Goal: Information Seeking & Learning: Learn about a topic

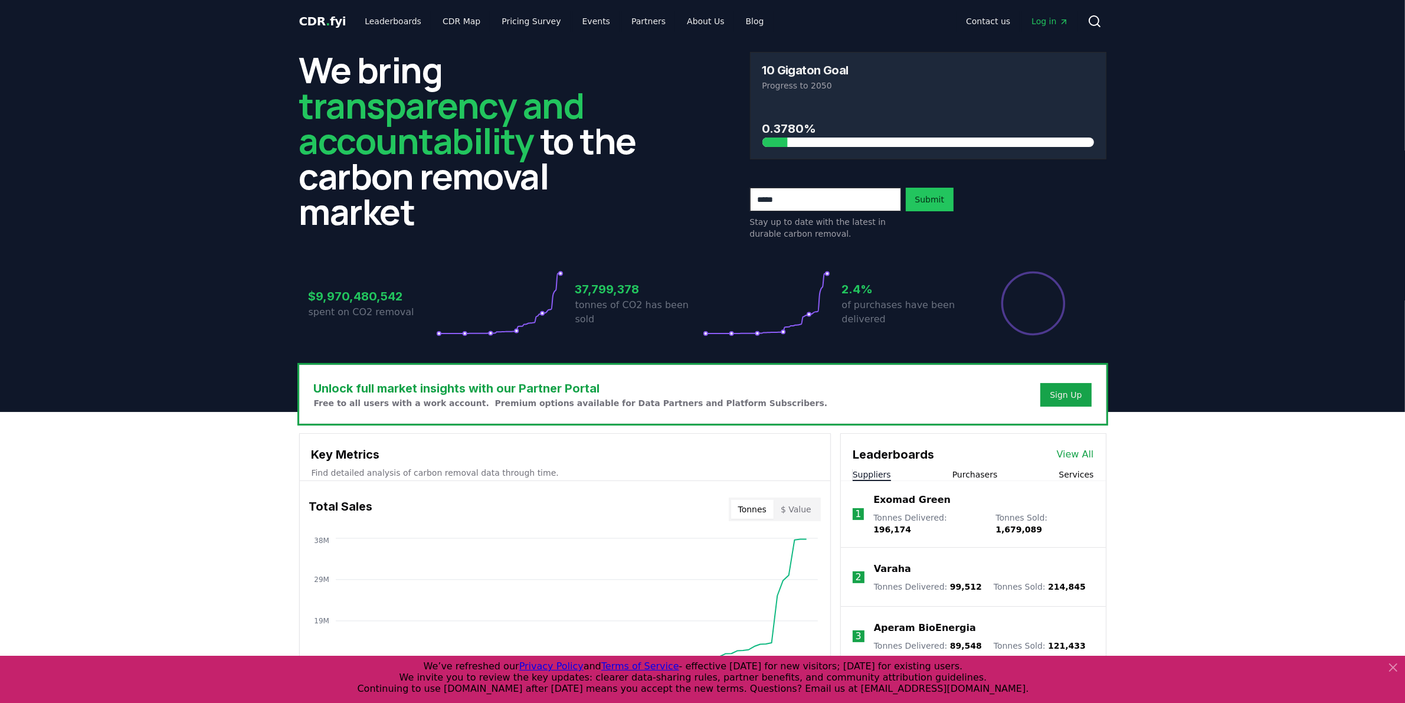
scroll to position [221, 0]
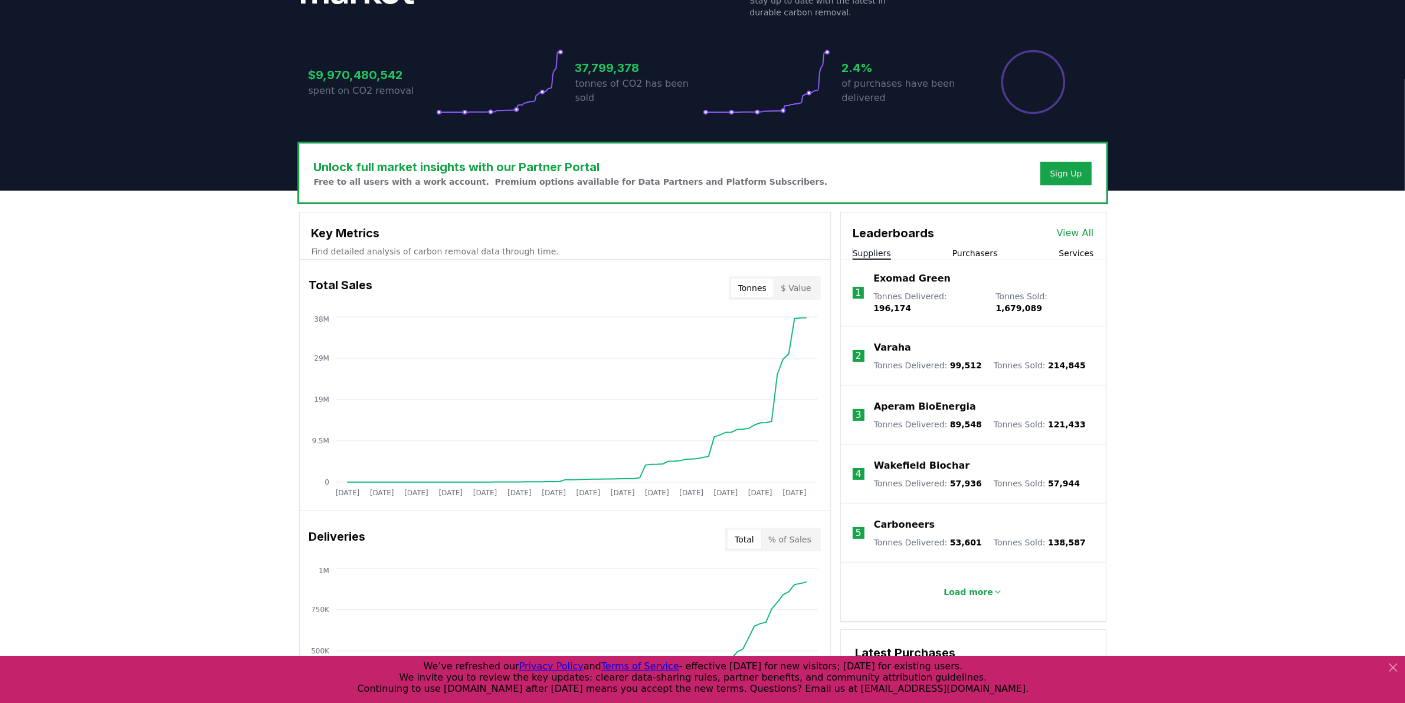
click at [988, 252] on button "Purchasers" at bounding box center [974, 253] width 45 height 12
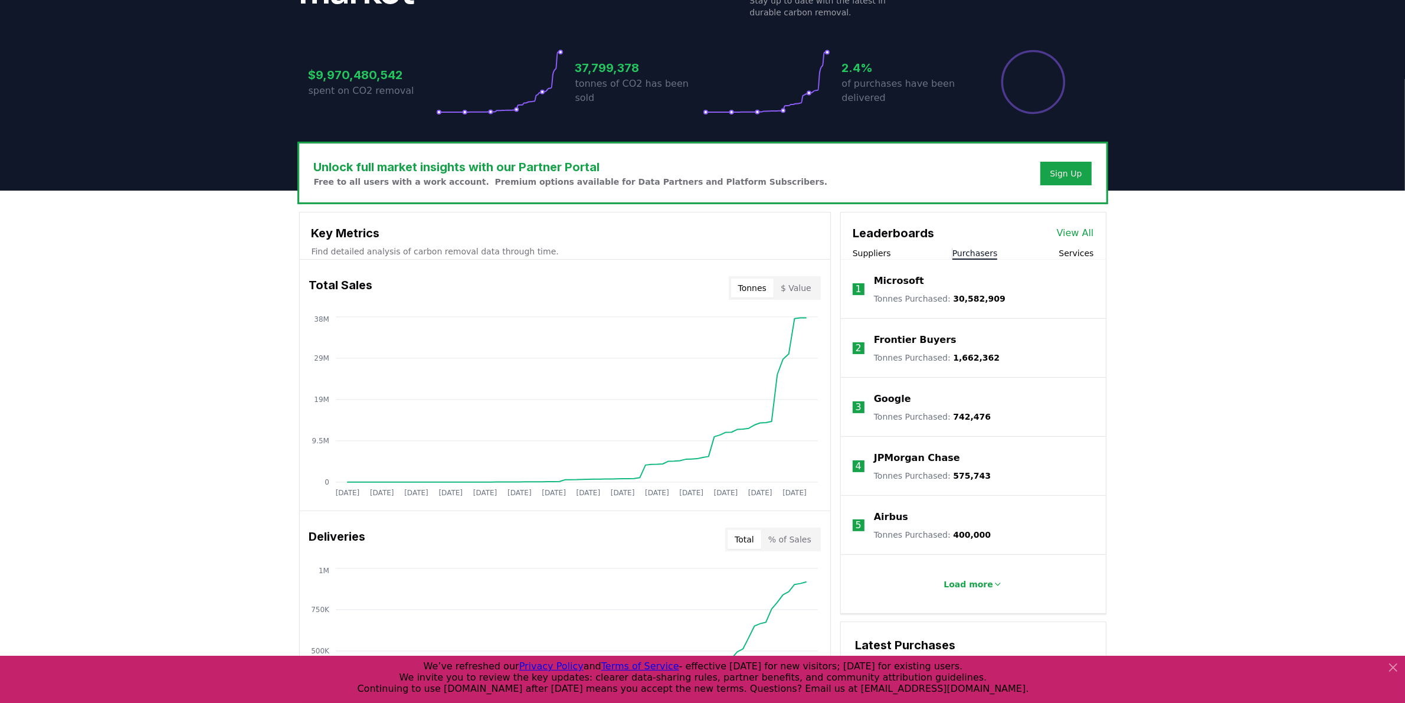
click at [888, 398] on p "Google" at bounding box center [892, 399] width 37 height 14
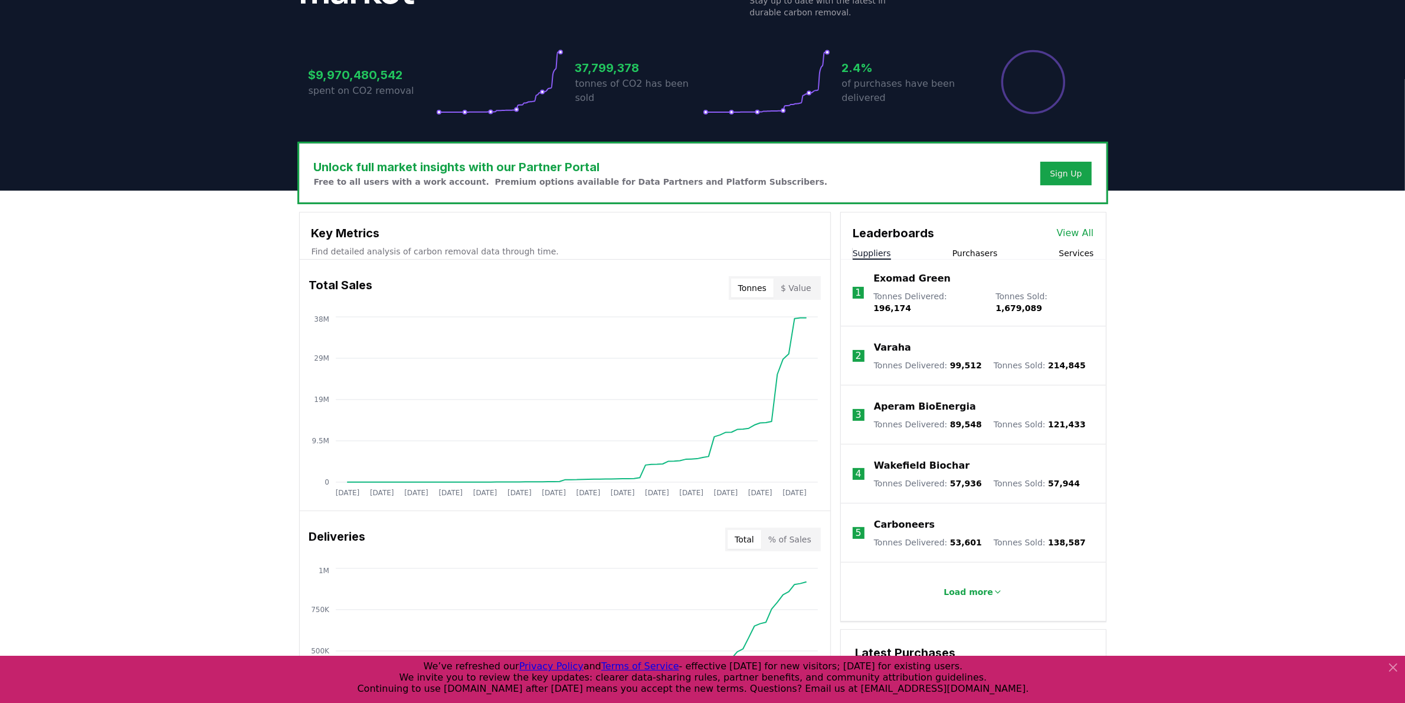
scroll to position [369, 0]
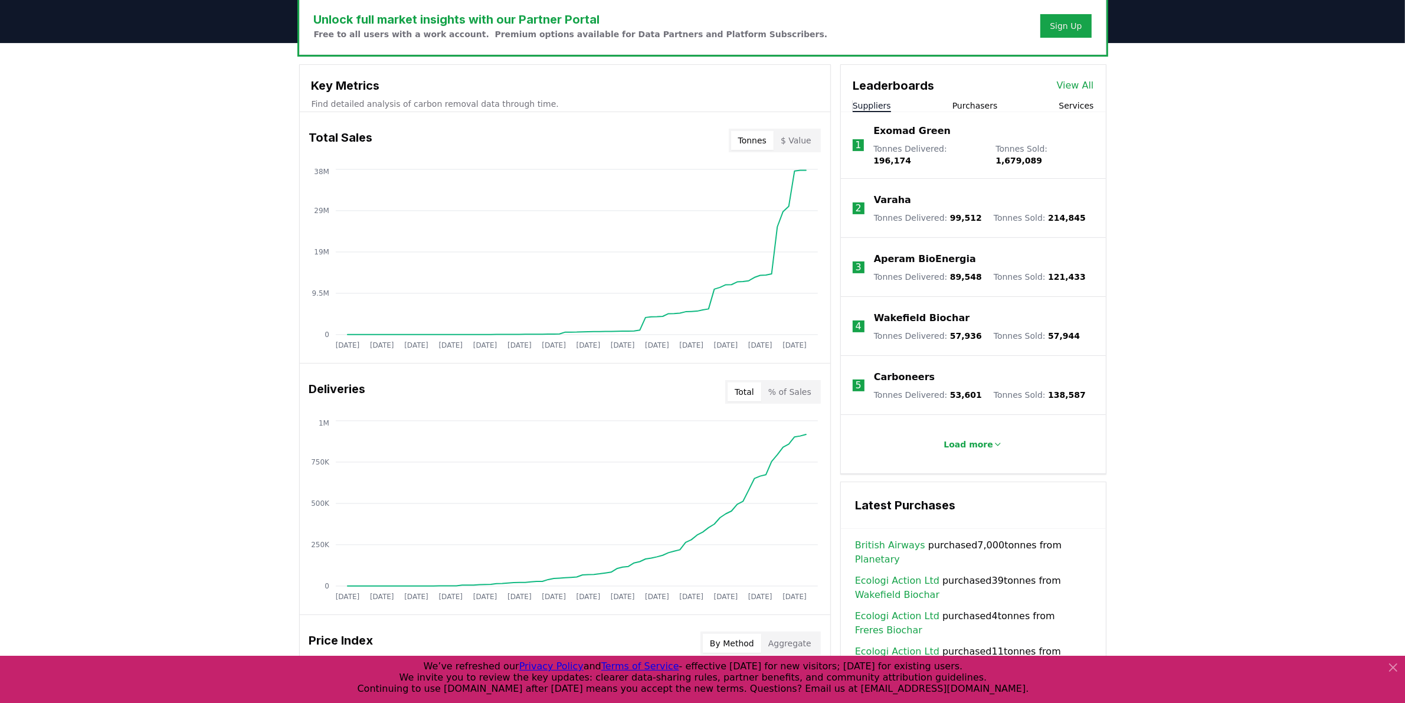
click at [975, 102] on button "Purchasers" at bounding box center [974, 106] width 45 height 12
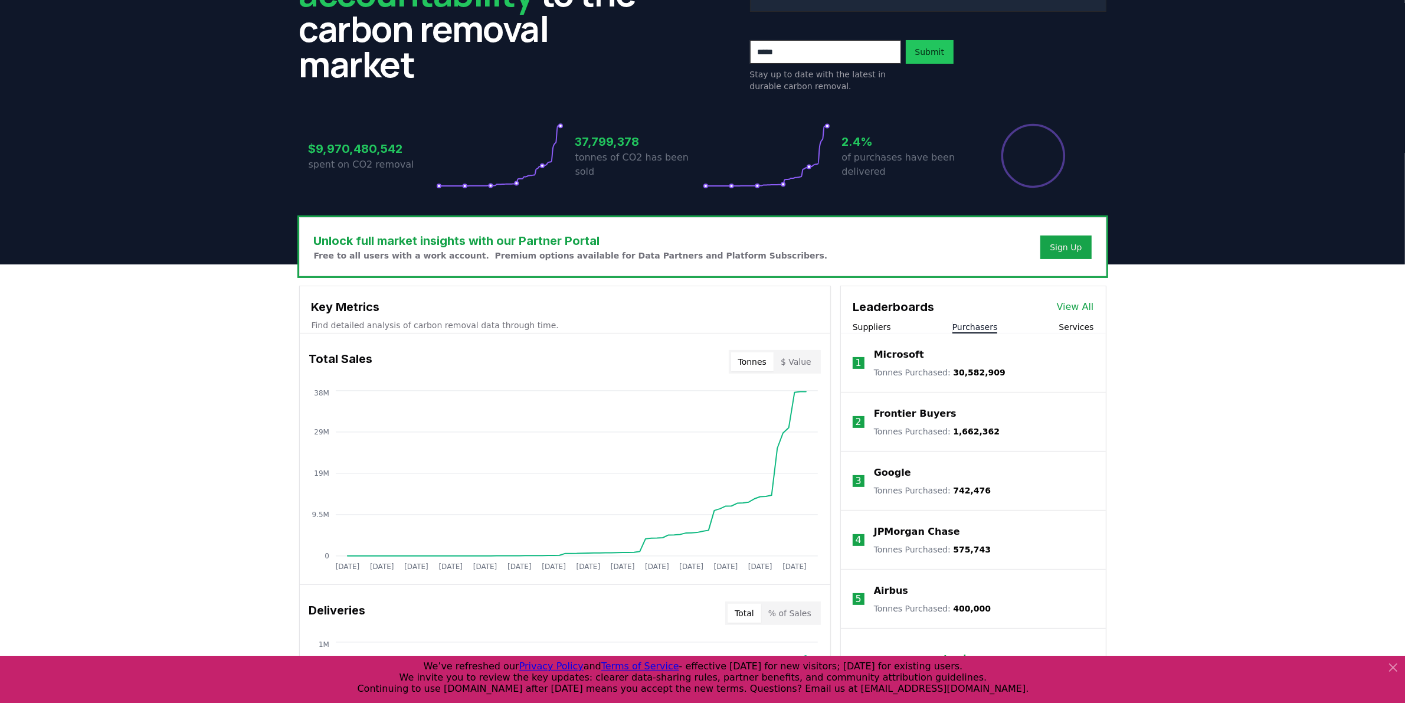
scroll to position [0, 0]
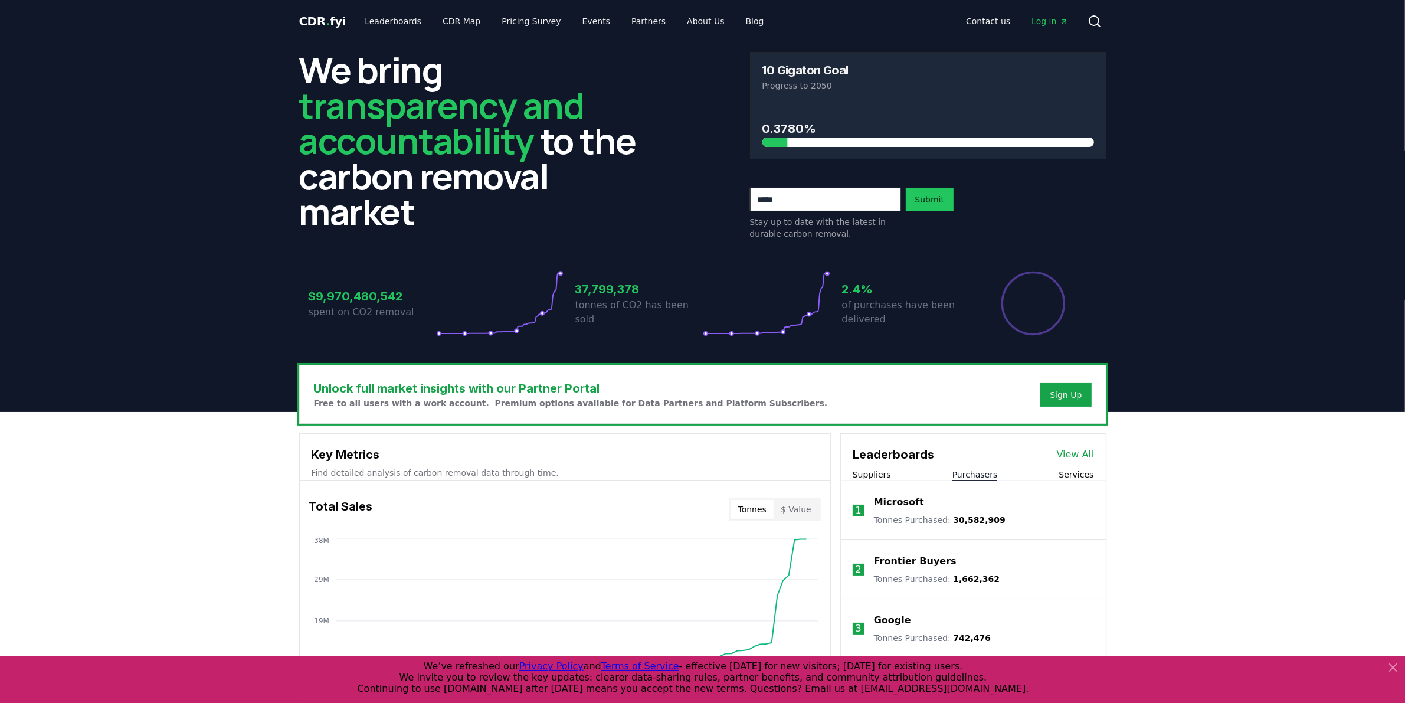
click at [1064, 24] on icon "Main" at bounding box center [1063, 21] width 9 height 9
